Goal: Find specific page/section: Find specific page/section

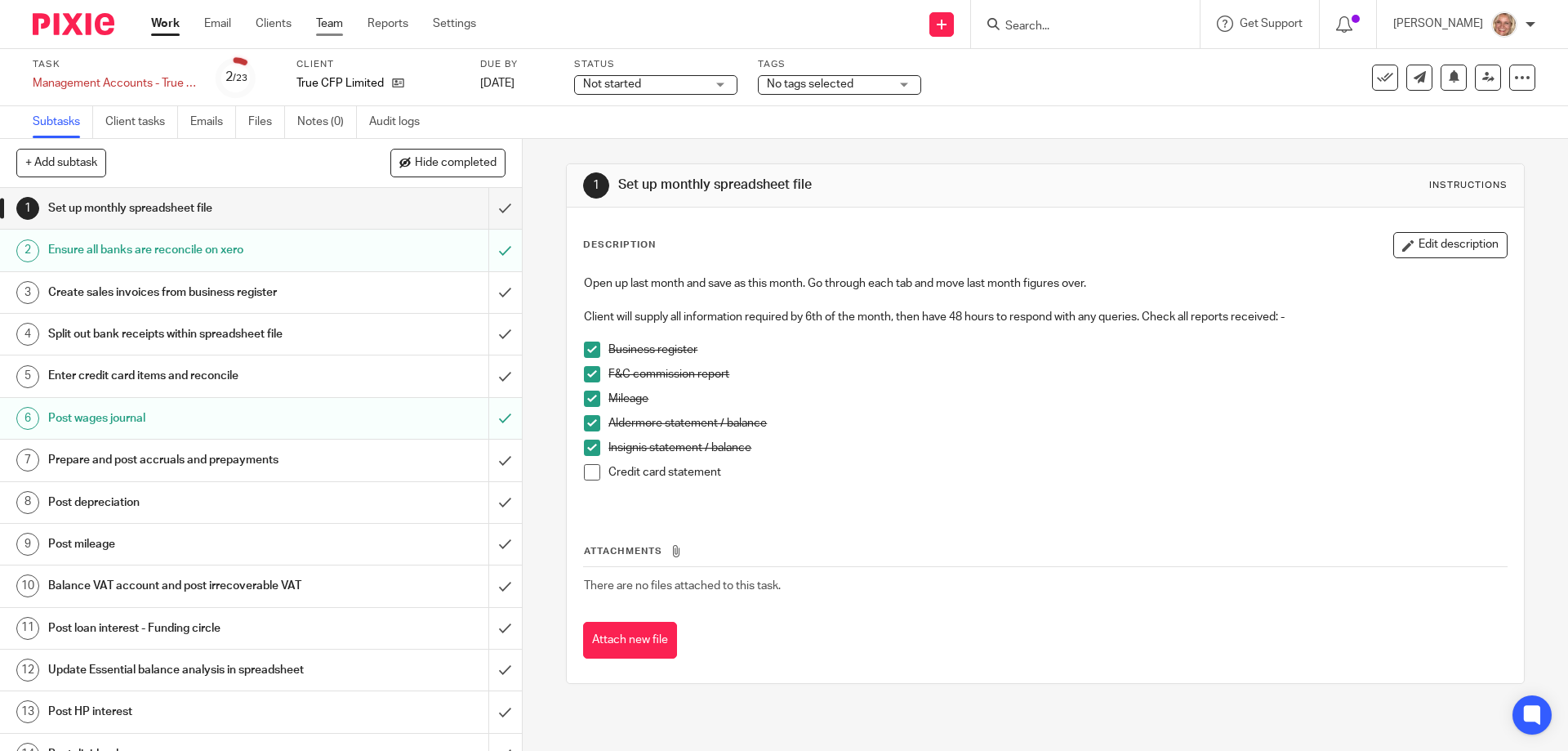
click at [340, 22] on link "Team" at bounding box center [329, 24] width 27 height 17
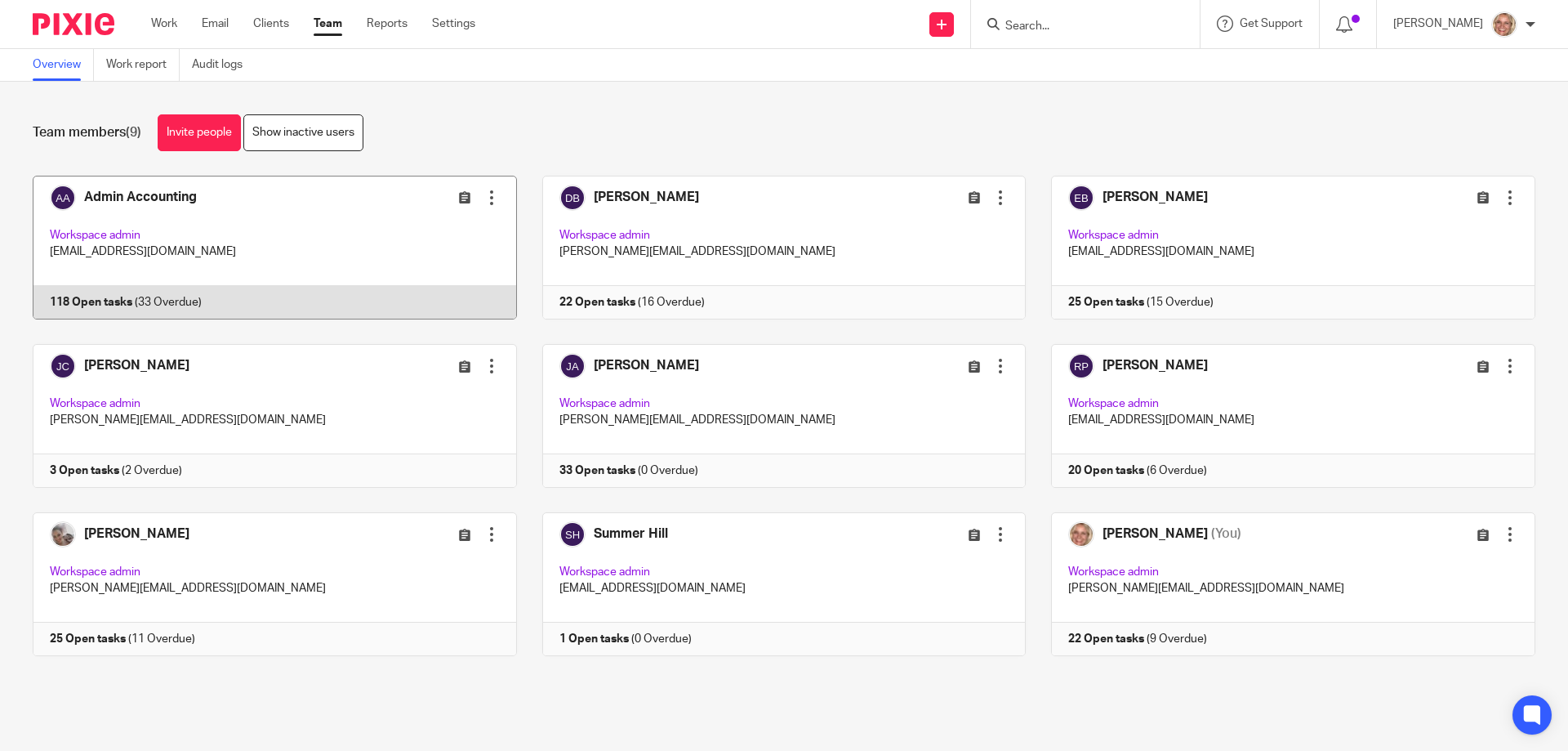
click at [295, 223] on link at bounding box center [262, 247] width 510 height 144
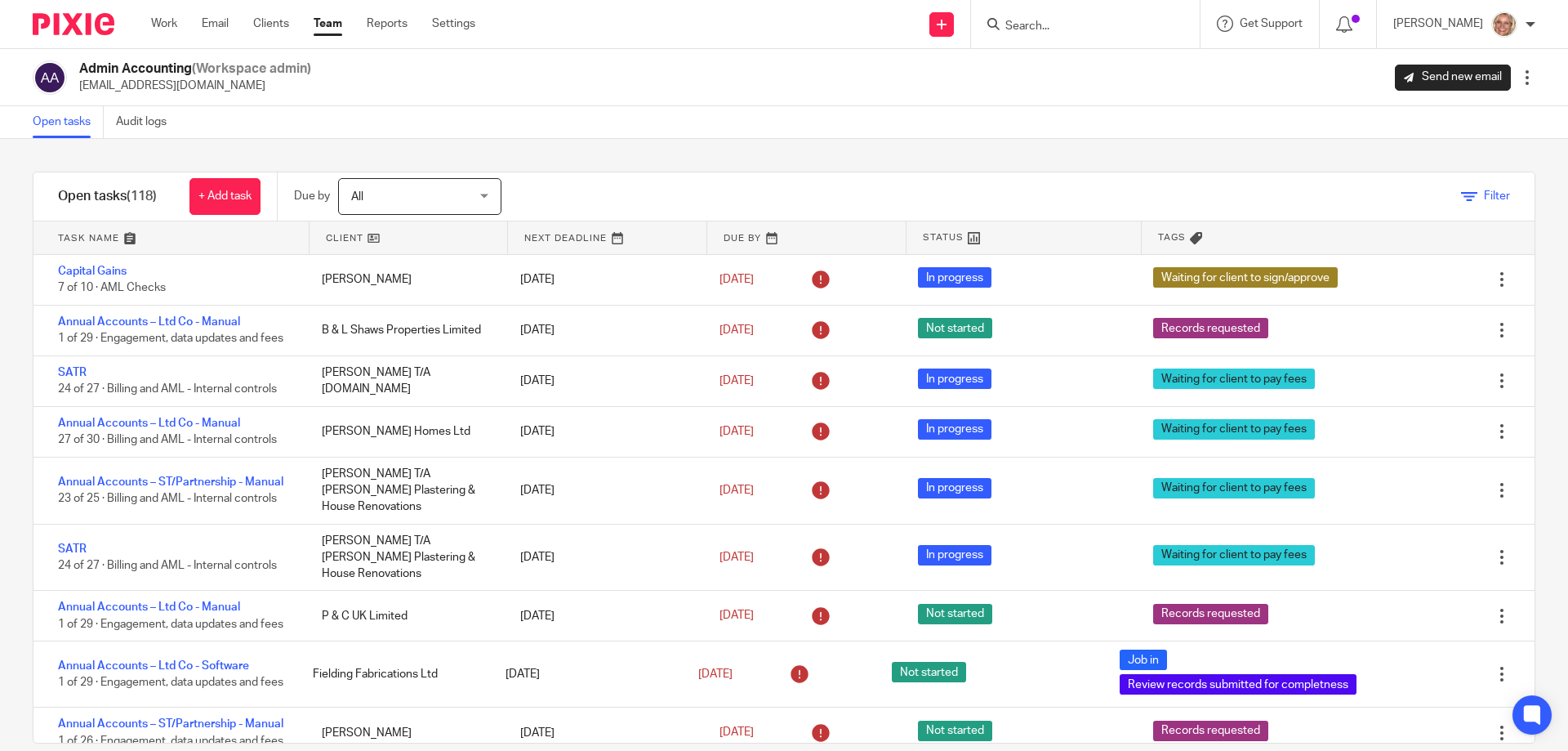
click at [1484, 200] on span "Filter" at bounding box center [1497, 196] width 26 height 11
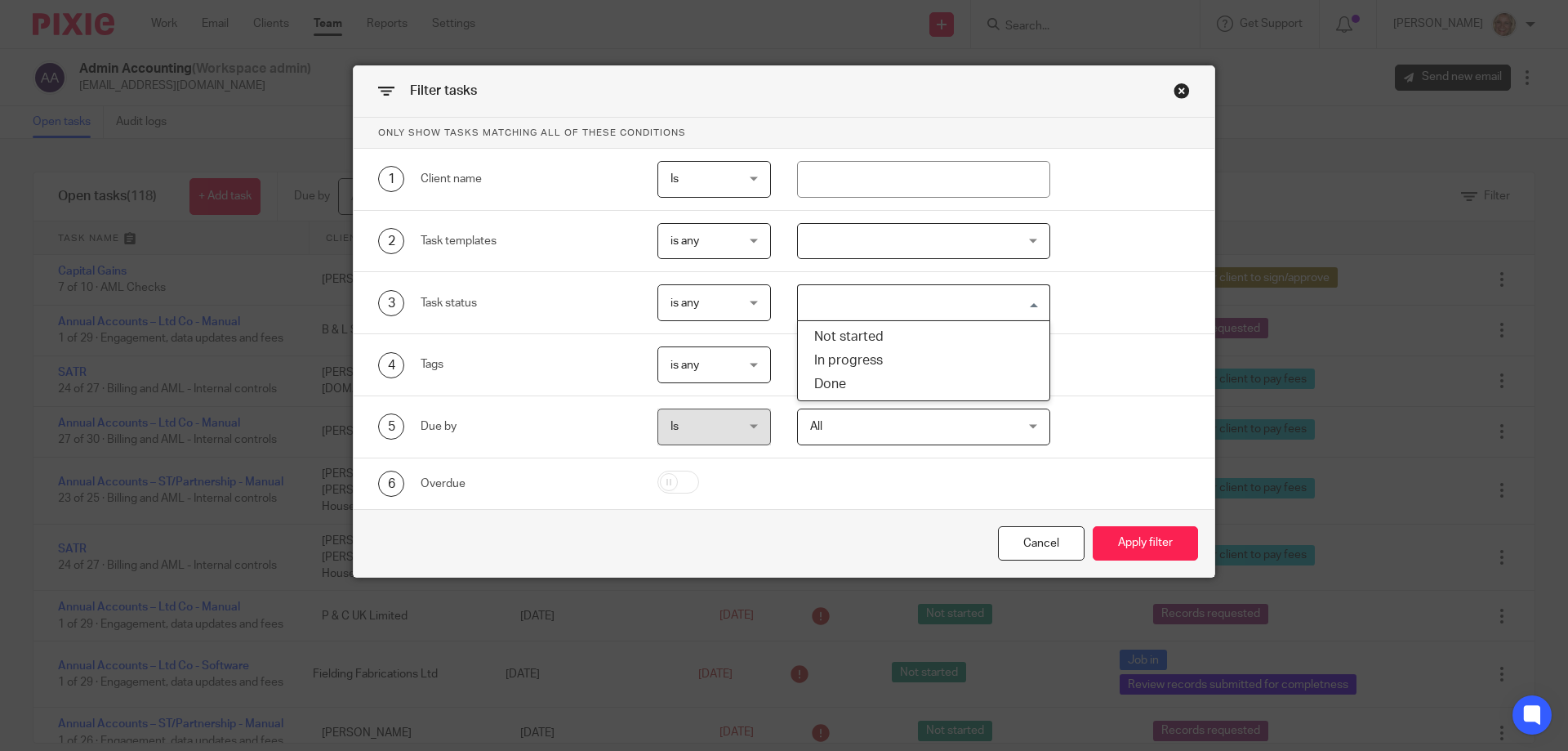
click at [1033, 301] on input "Search for option" at bounding box center [920, 302] width 242 height 29
click at [1093, 303] on div "3 Task status is any is any is any is none is_any Loading... Not started In pro…" at bounding box center [771, 303] width 837 height 37
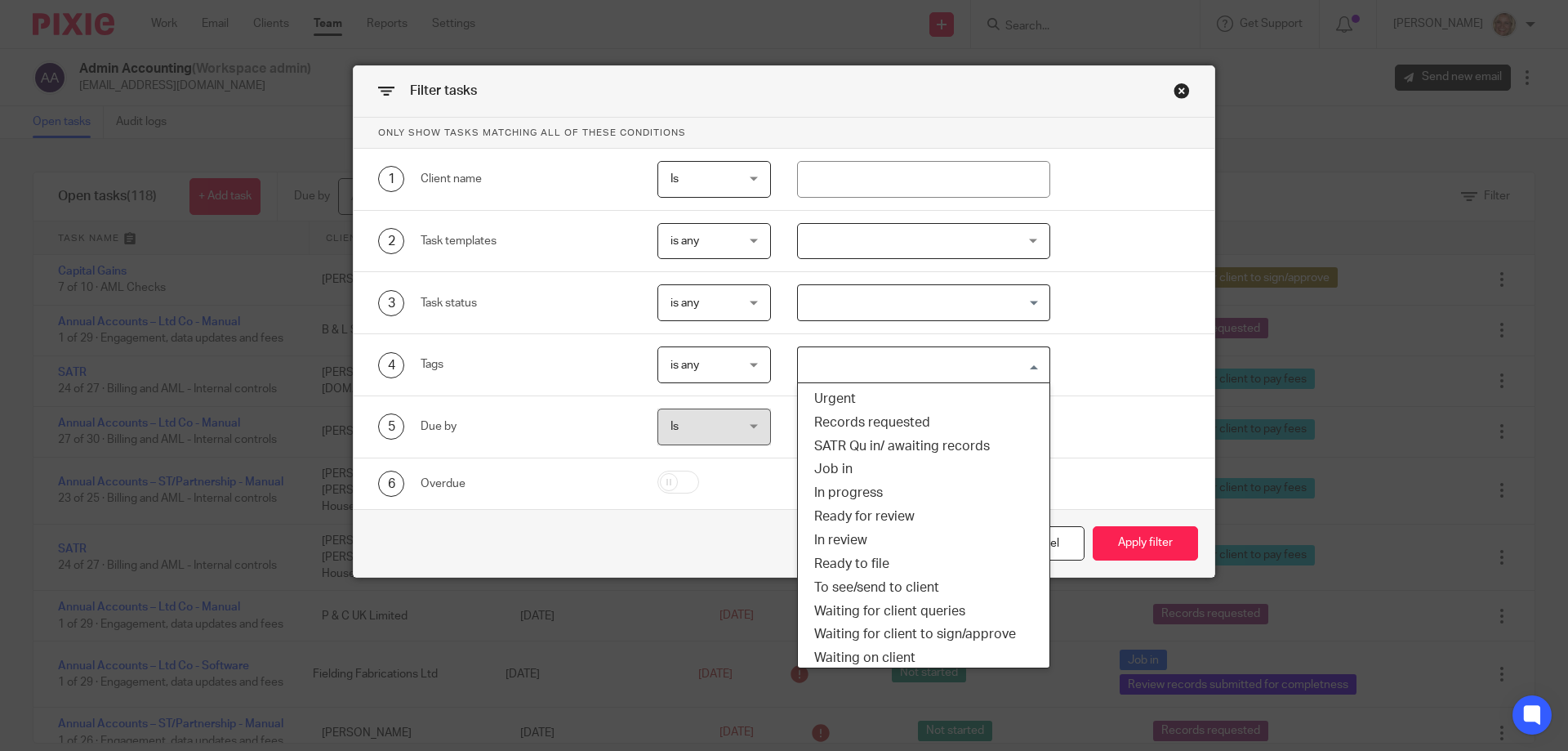
click at [1023, 363] on input "Search for option" at bounding box center [920, 364] width 242 height 29
click at [897, 470] on li "Job in" at bounding box center [924, 469] width 252 height 24
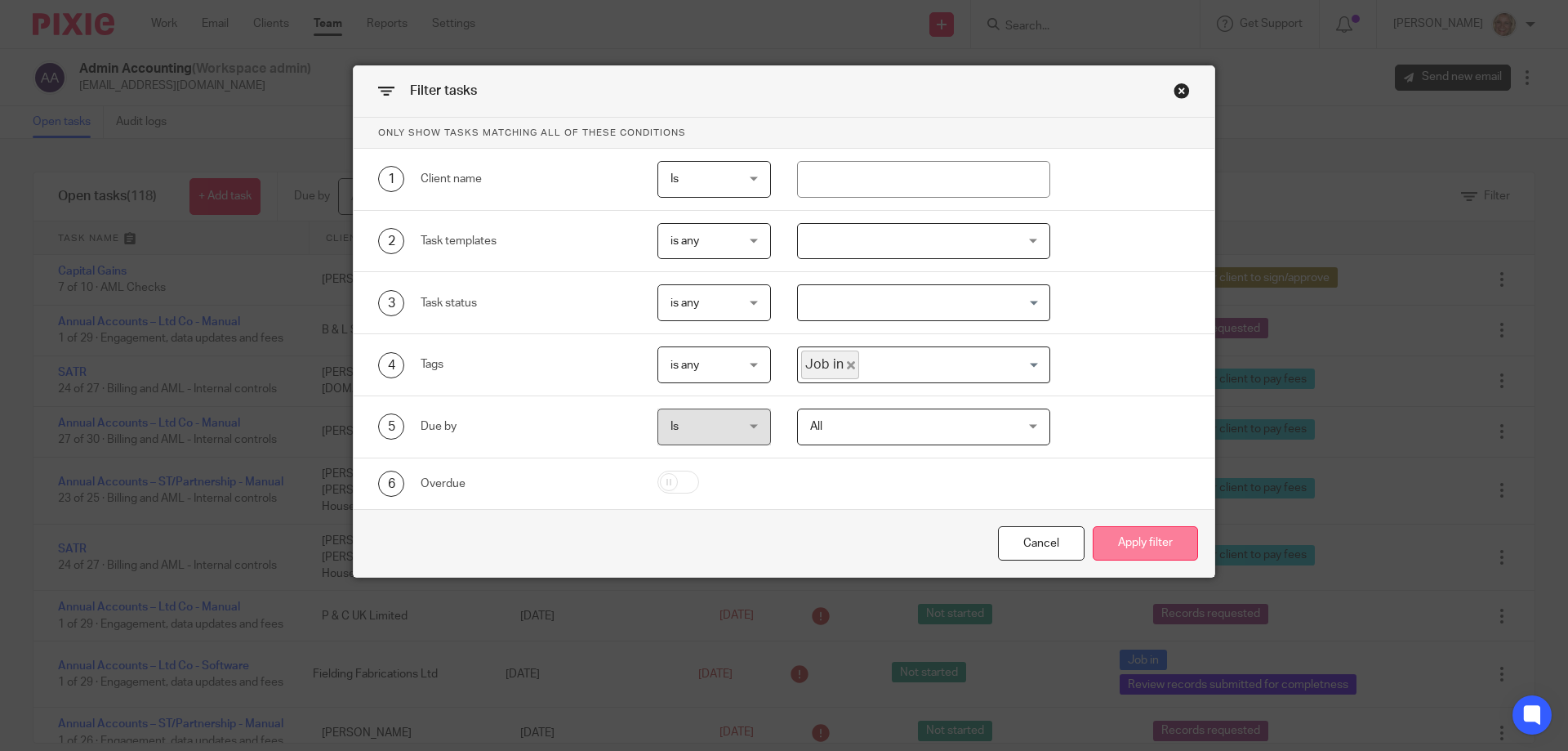
click at [1127, 550] on button "Apply filter" at bounding box center [1145, 543] width 106 height 35
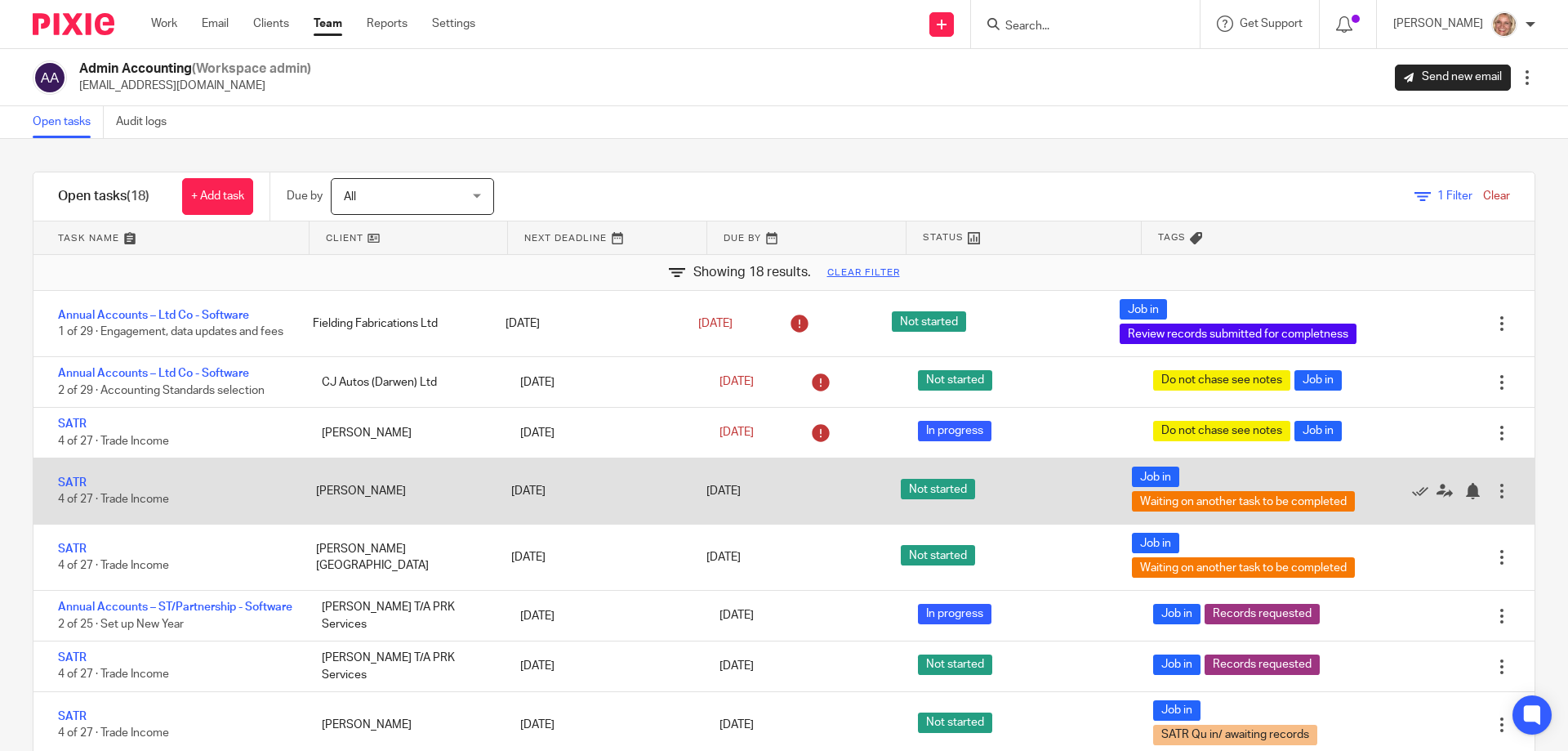
scroll to position [245, 0]
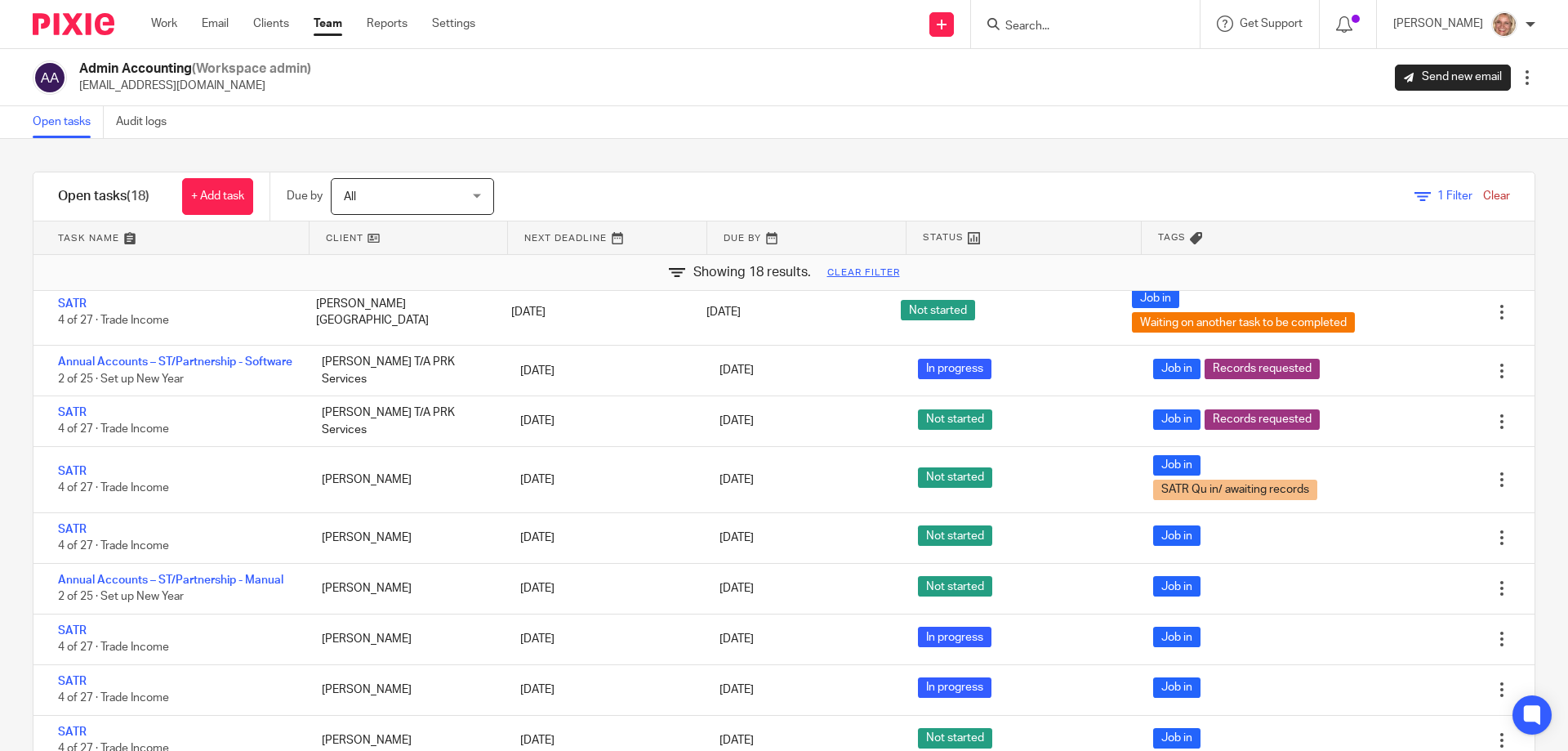
click at [727, 241] on link at bounding box center [806, 237] width 198 height 32
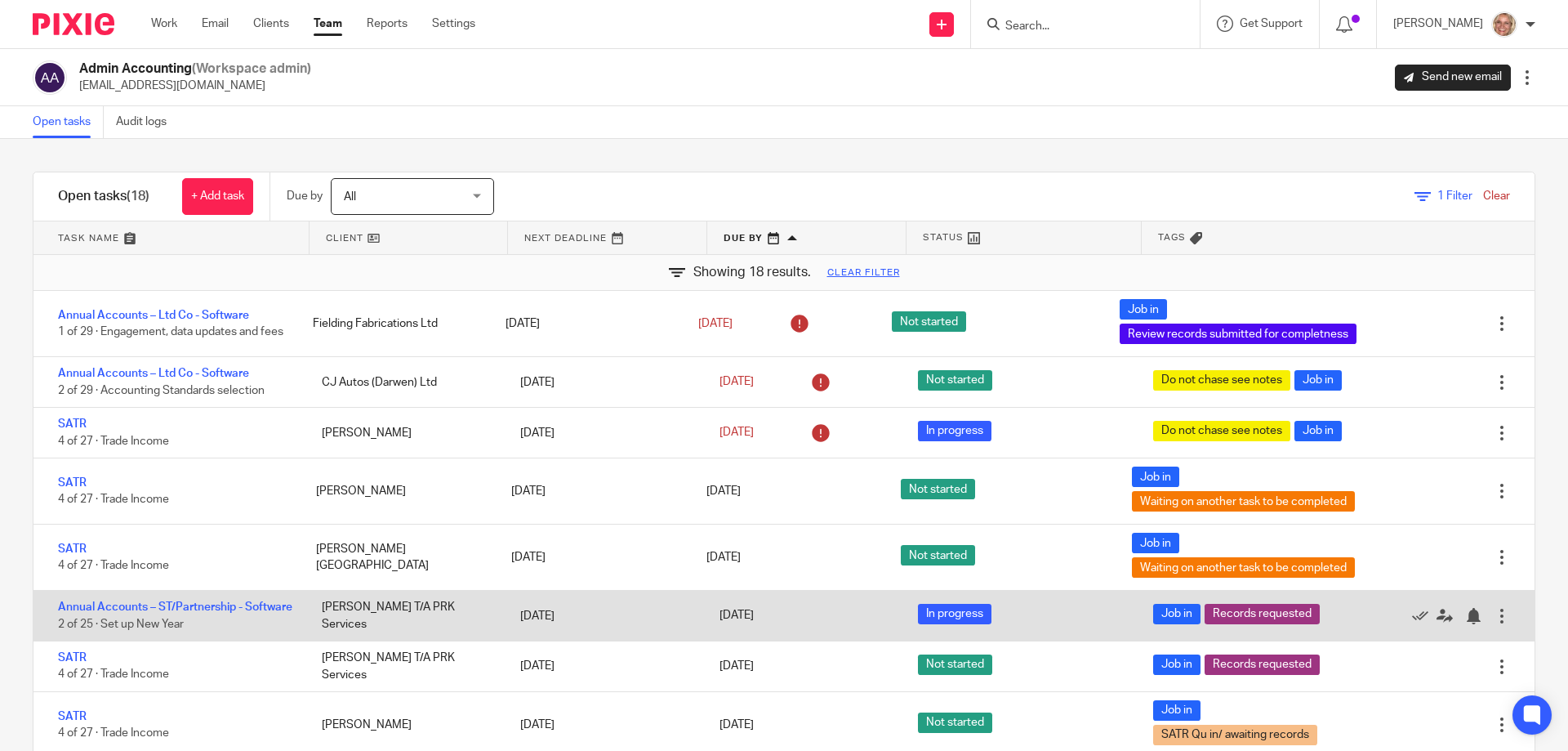
scroll to position [245, 0]
